Goal: Navigation & Orientation: Find specific page/section

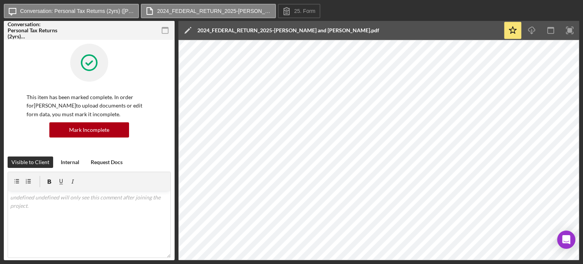
click at [44, 77] on div at bounding box center [89, 68] width 125 height 49
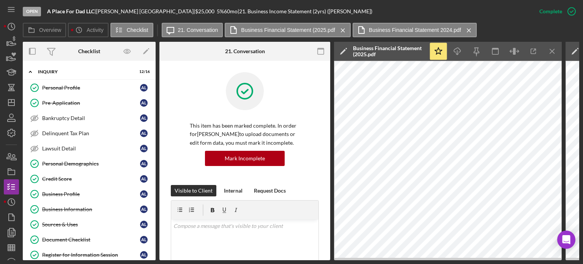
scroll to position [298, 0]
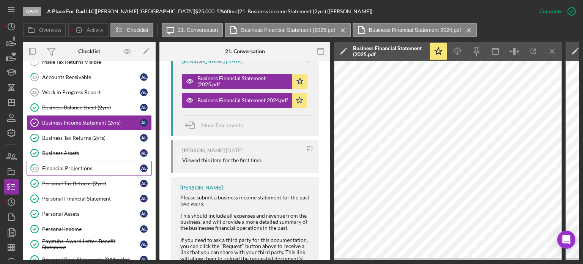
click at [56, 165] on div "Financial Projections" at bounding box center [91, 168] width 98 height 6
